Goal: Transaction & Acquisition: Purchase product/service

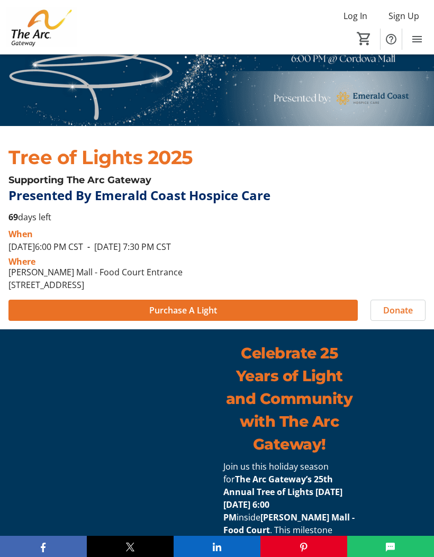
scroll to position [174, 0]
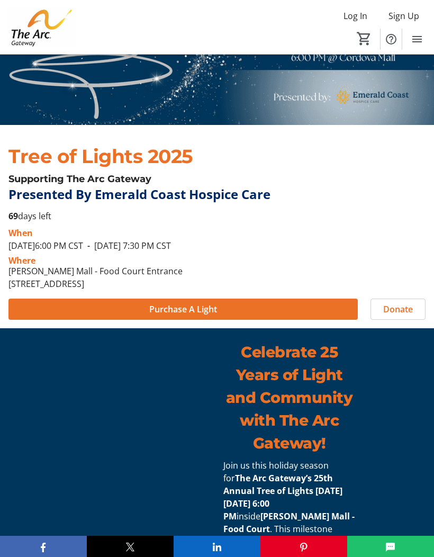
click at [225, 306] on span at bounding box center [182, 308] width 349 height 25
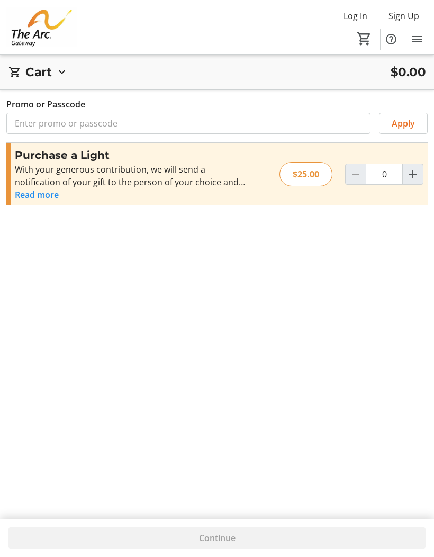
click at [35, 198] on button "Read more" at bounding box center [37, 194] width 44 height 13
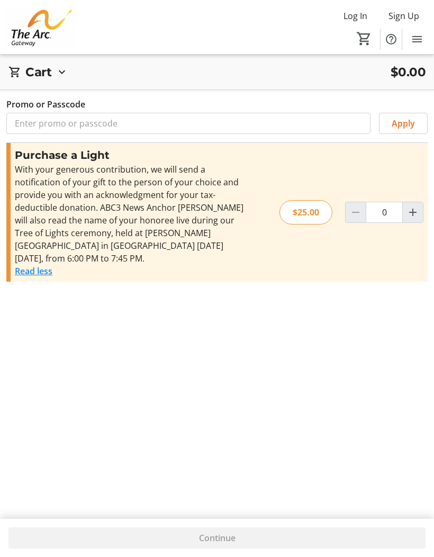
click at [409, 206] on mat-icon "Increment by one" at bounding box center [412, 212] width 13 height 13
click at [418, 206] on mat-icon "Increment by one" at bounding box center [412, 212] width 13 height 13
type input "2"
click at [414, 206] on mat-icon "Increment by one" at bounding box center [412, 212] width 13 height 13
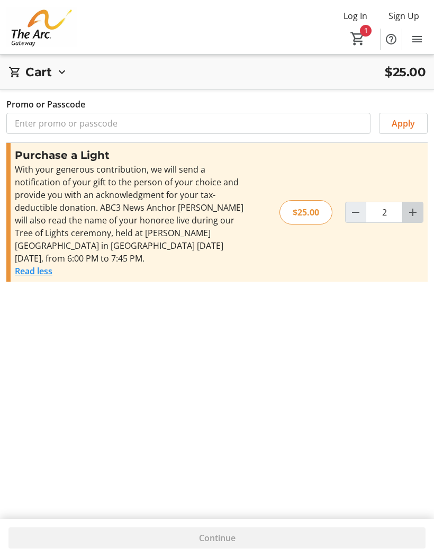
type input "3"
click at [416, 206] on mat-icon "Increment by one" at bounding box center [412, 212] width 13 height 13
type input "4"
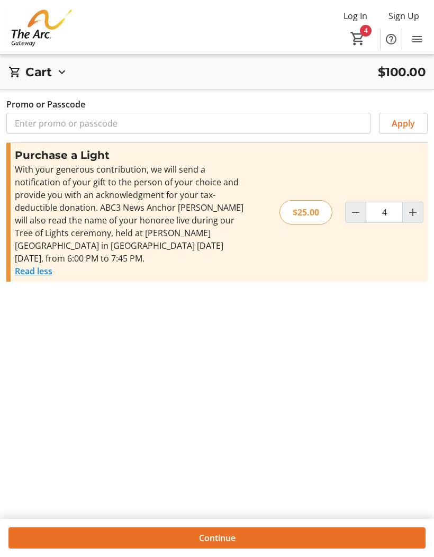
click at [226, 544] on span "Continue" at bounding box center [217, 537] width 37 height 13
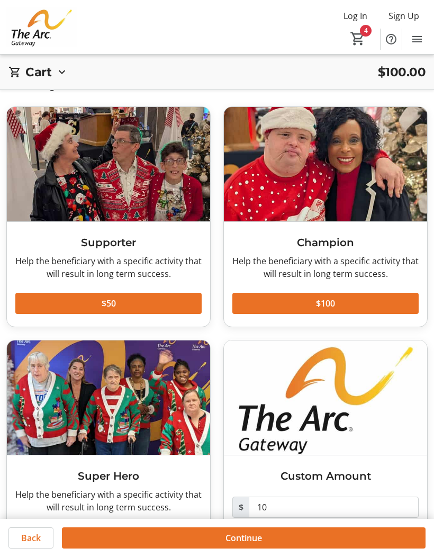
scroll to position [25, 0]
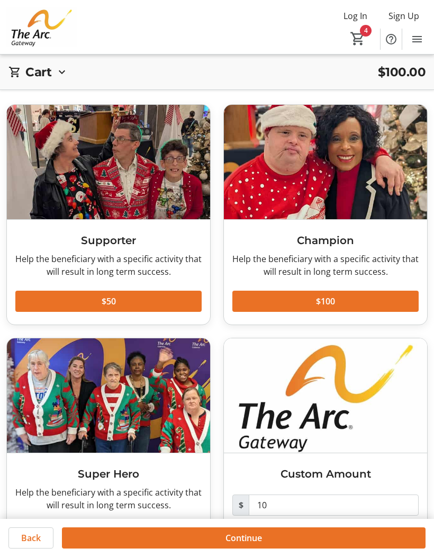
click at [337, 250] on div "Champion Help the beneficiary with a specific activity that will result in long…" at bounding box center [325, 272] width 203 height 105
click at [351, 295] on span at bounding box center [325, 300] width 186 height 25
click at [364, 34] on mat-icon "5" at bounding box center [358, 39] width 16 height 16
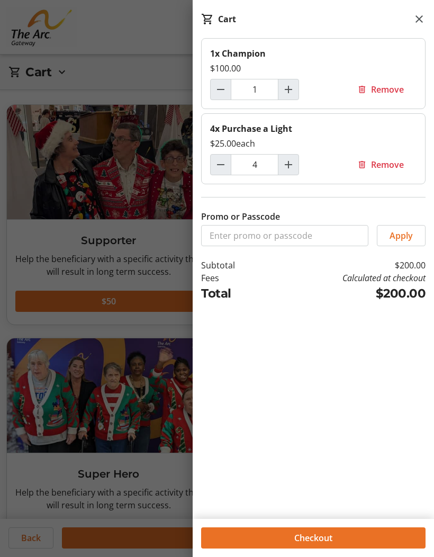
click at [388, 85] on span "Remove" at bounding box center [387, 89] width 33 height 13
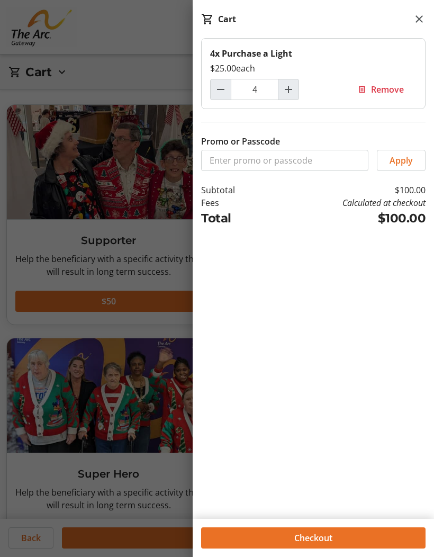
click at [170, 467] on div at bounding box center [217, 294] width 434 height 638
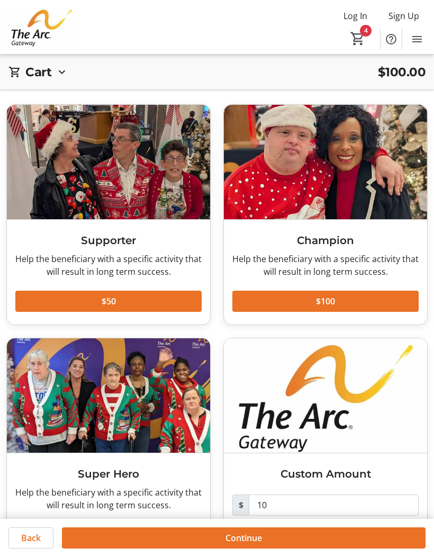
click at [241, 537] on span "Continue" at bounding box center [243, 537] width 37 height 13
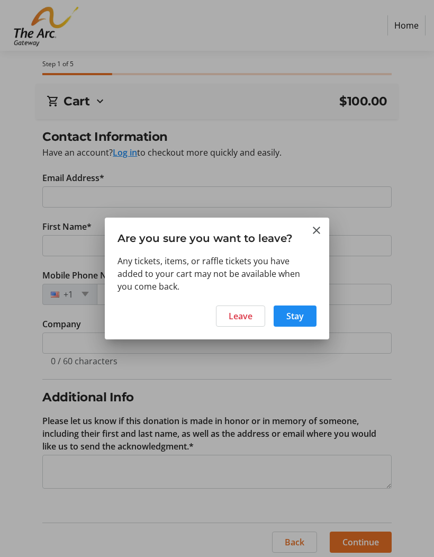
click at [246, 314] on span "Leave" at bounding box center [241, 316] width 24 height 13
